Goal: Navigation & Orientation: Find specific page/section

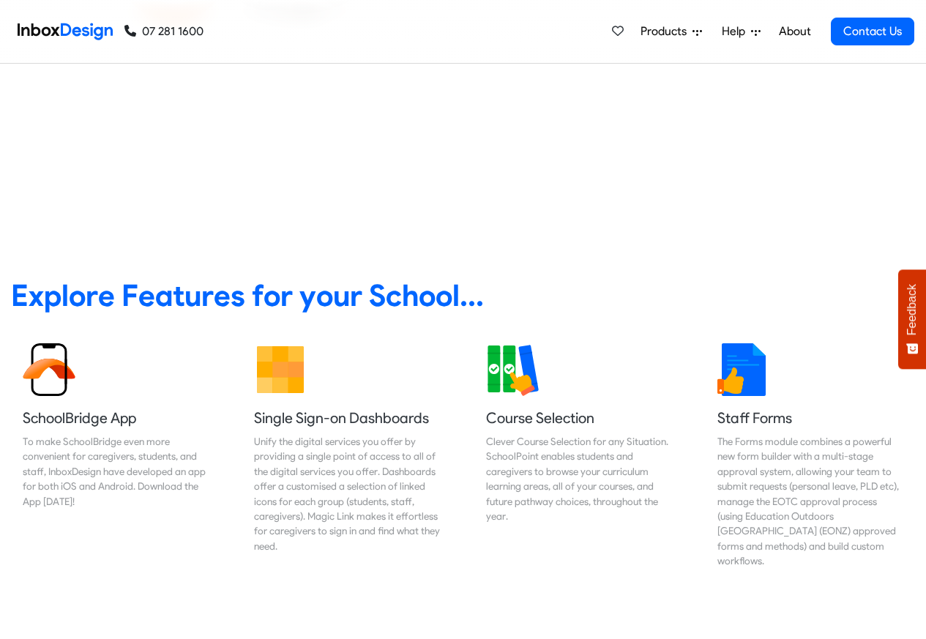
scroll to position [439, 0]
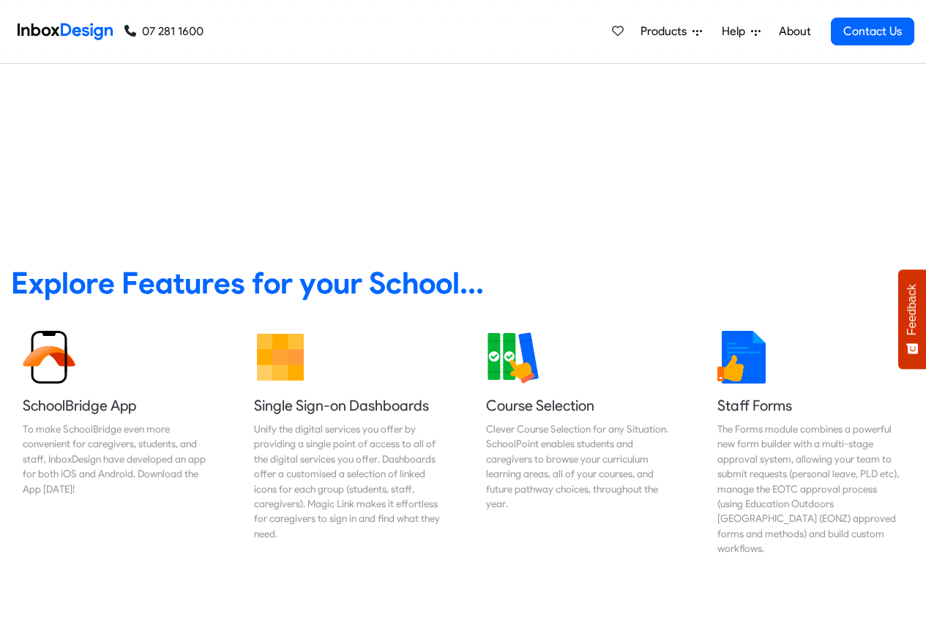
click at [793, 30] on link "About" at bounding box center [795, 31] width 40 height 29
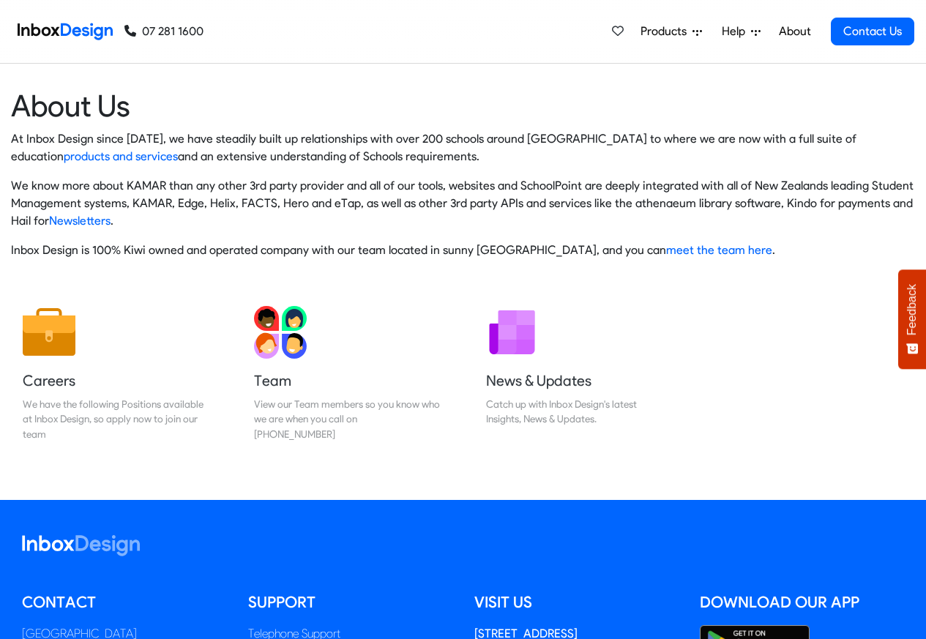
click at [68, 29] on img at bounding box center [65, 31] width 95 height 29
